Goal: Transaction & Acquisition: Subscribe to service/newsletter

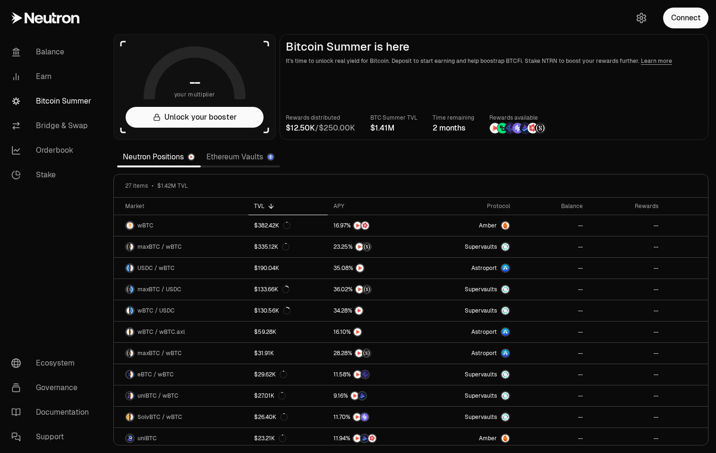
click at [233, 156] on link "Ethereum Vaults" at bounding box center [240, 156] width 79 height 19
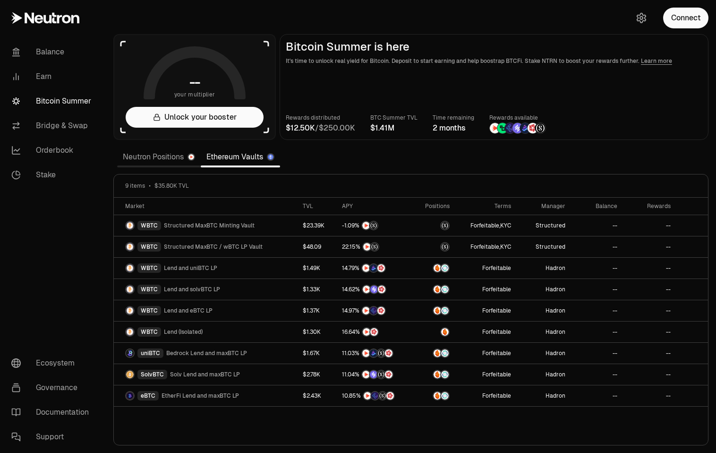
click at [165, 151] on link "Neutron Positions" at bounding box center [159, 156] width 84 height 19
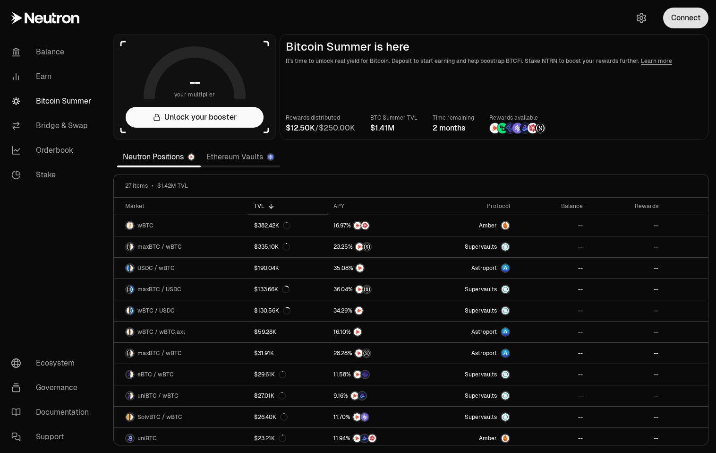
click at [680, 12] on button "Connect" at bounding box center [686, 18] width 45 height 21
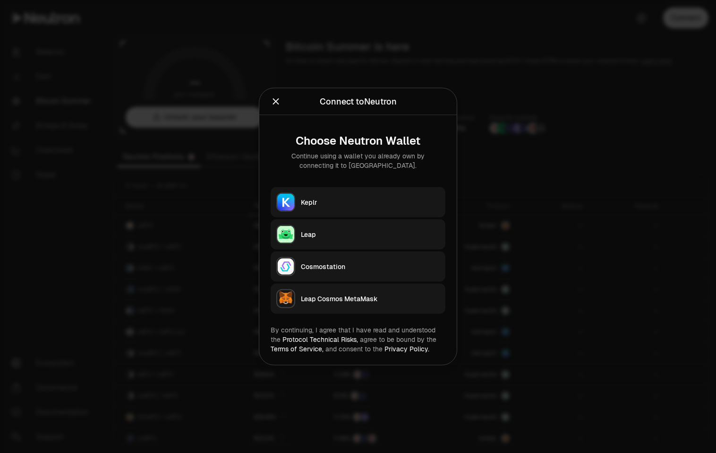
click at [313, 204] on div "Keplr" at bounding box center [370, 202] width 139 height 9
